Goal: Information Seeking & Learning: Understand process/instructions

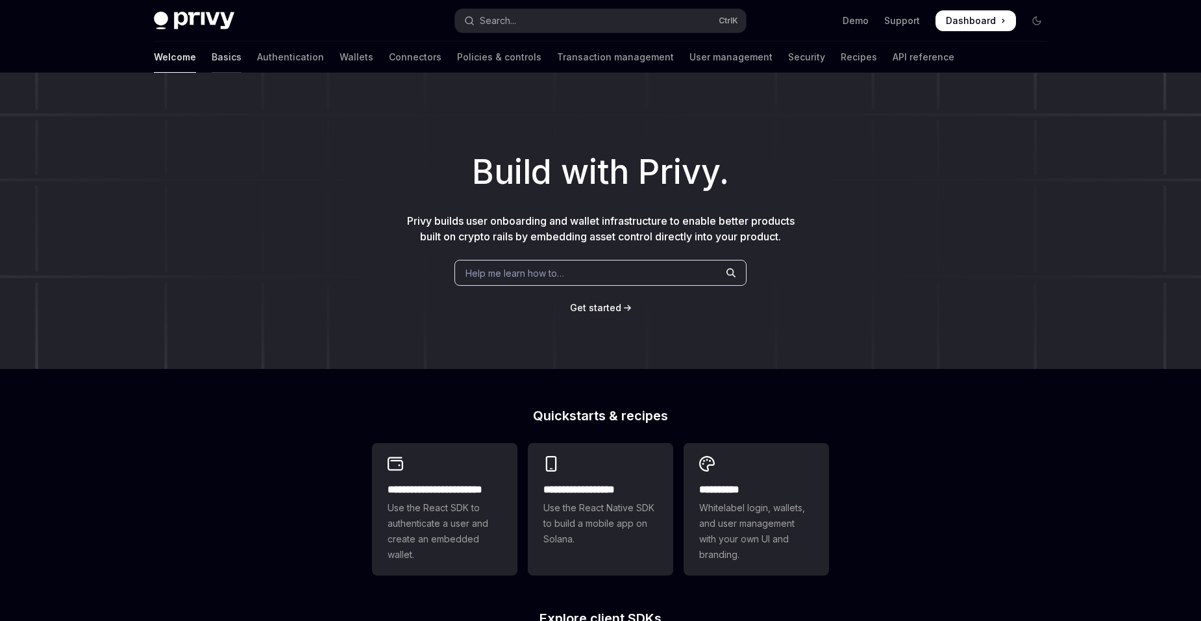
click at [212, 59] on link "Basics" at bounding box center [227, 57] width 30 height 31
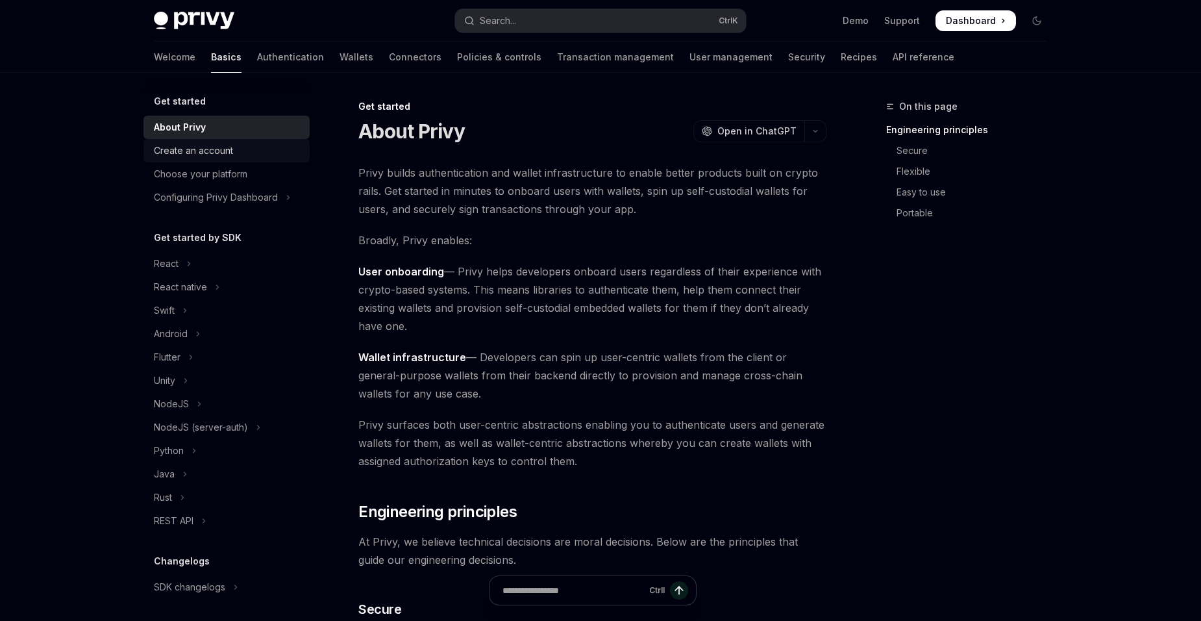
click at [234, 151] on div "Create an account" at bounding box center [228, 151] width 148 height 16
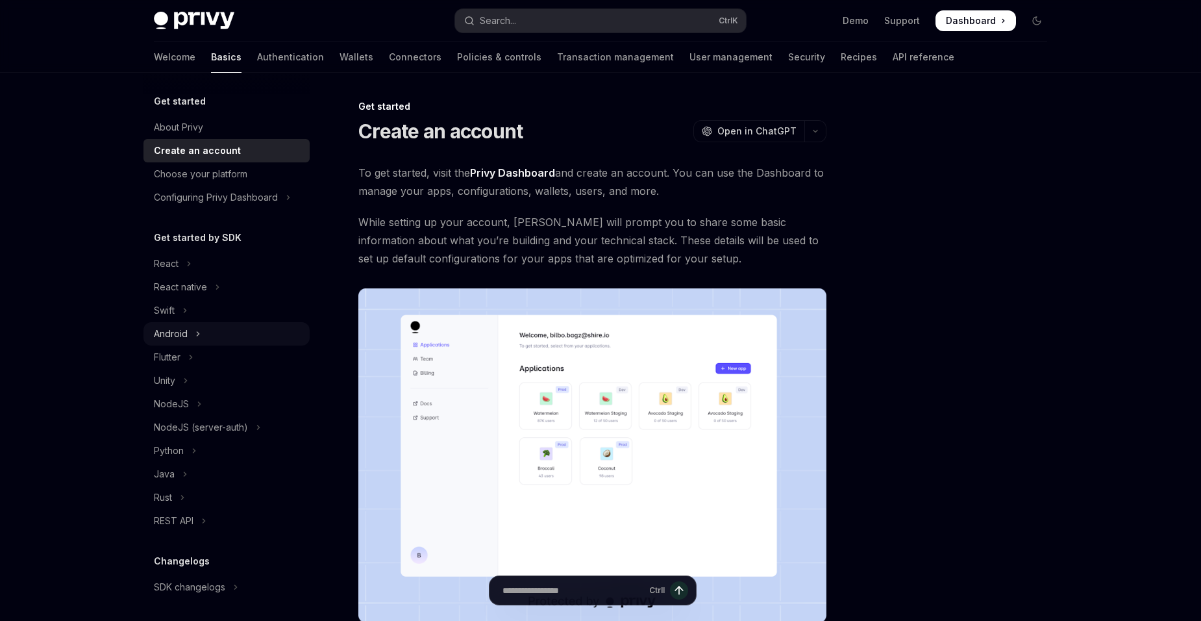
click at [191, 335] on button "Android" at bounding box center [226, 333] width 166 height 23
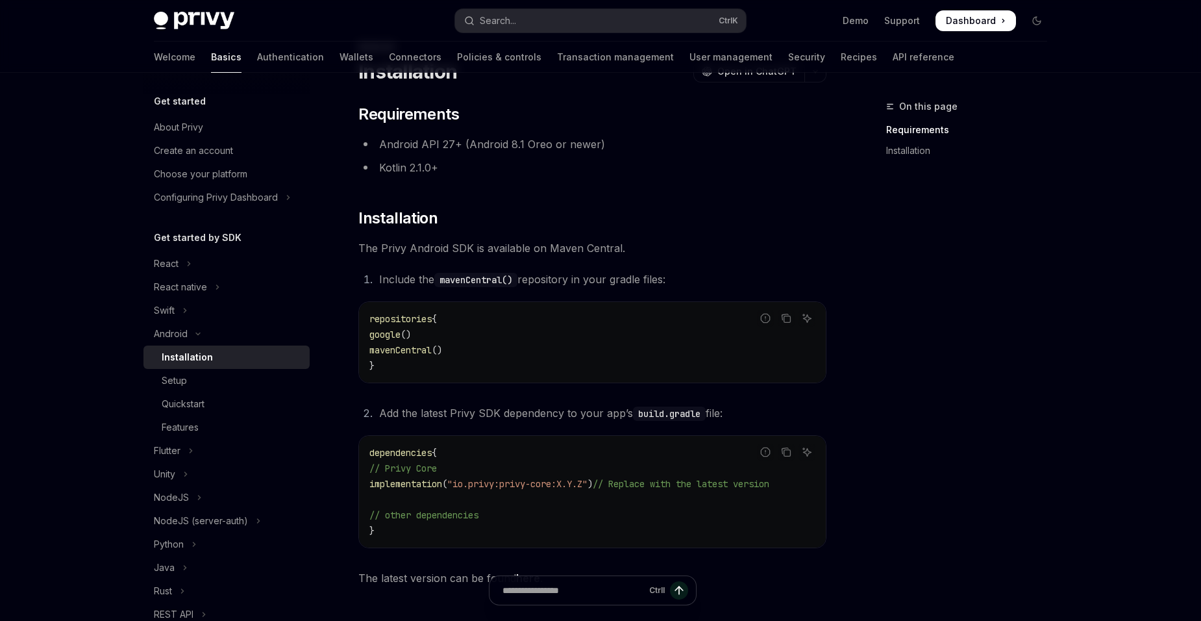
scroll to position [46, 0]
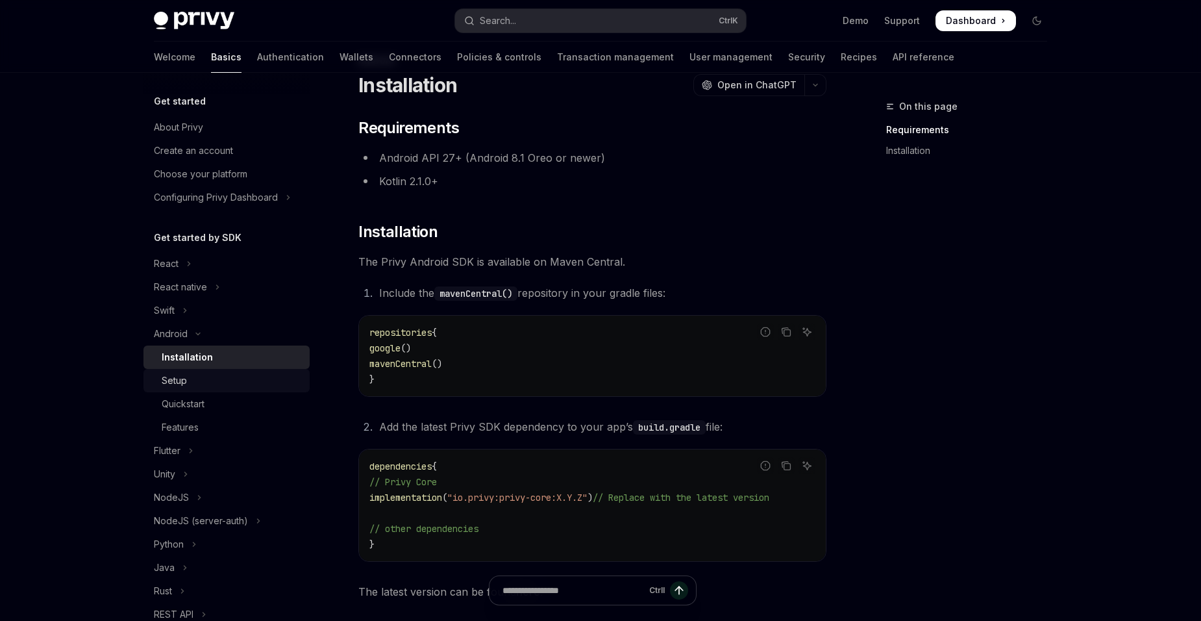
click at [169, 377] on div "Setup" at bounding box center [174, 381] width 25 height 16
type textarea "*"
